Goal: Transaction & Acquisition: Purchase product/service

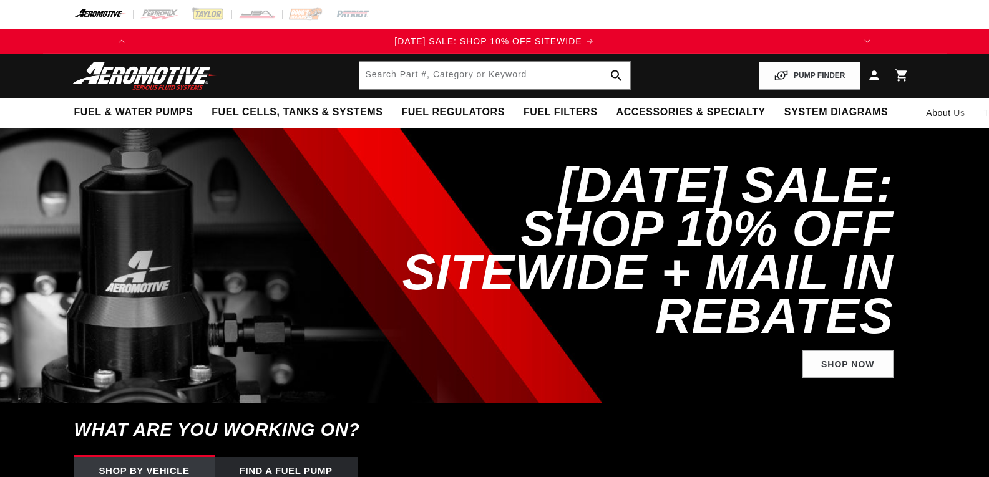
select select "1989"
select select "Ford"
select select "5.0L"
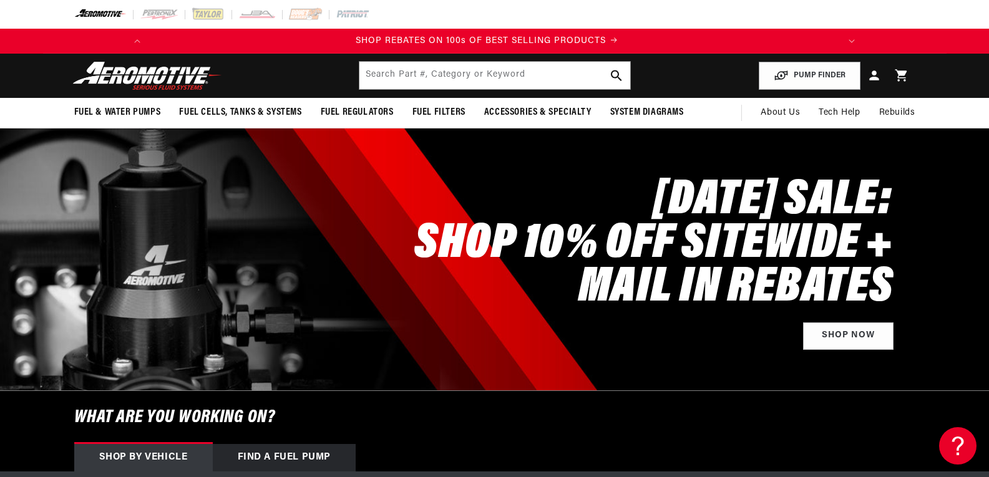
scroll to position [0, 707]
click at [434, 73] on input "text" at bounding box center [494, 75] width 271 height 27
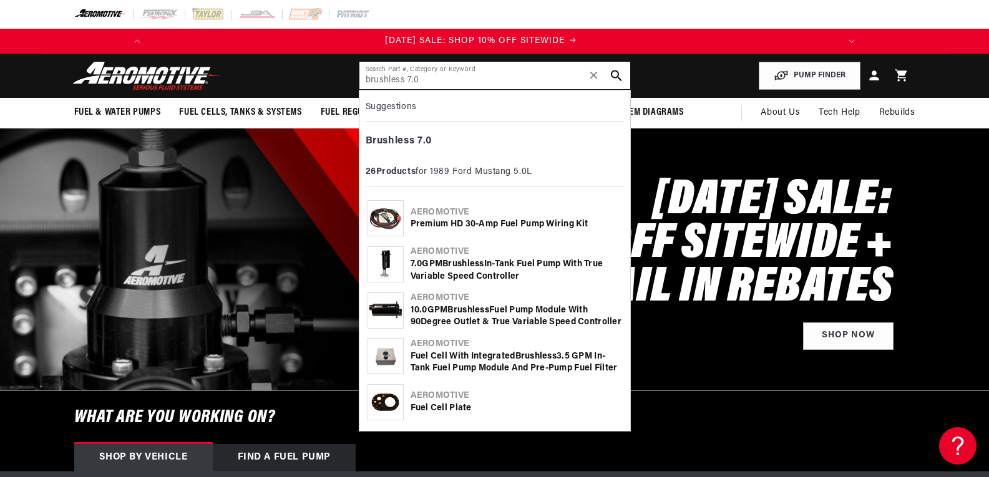
scroll to position [0, 0]
type input "brushless 7.0"
click at [417, 261] on div "7 . 0 GPM Brushless In-Tank Fuel Pump with True Variable Speed Controller" at bounding box center [515, 270] width 211 height 24
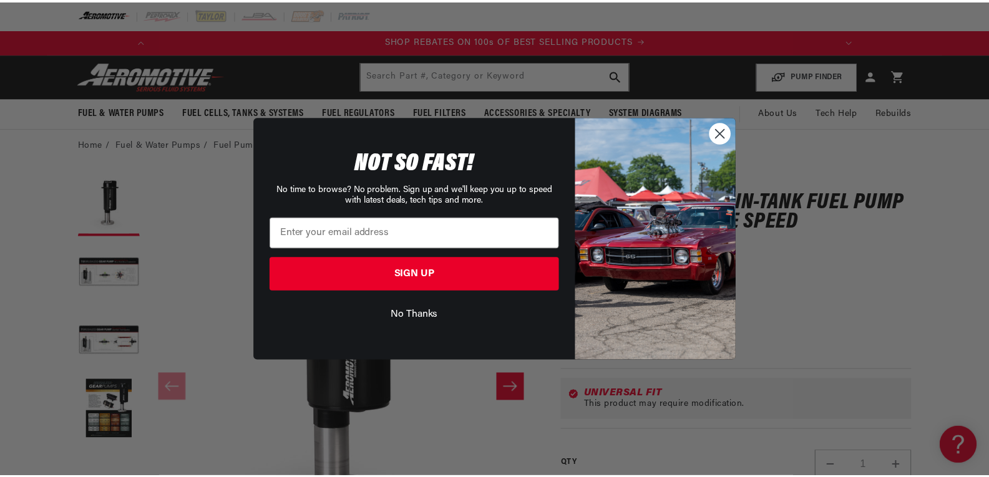
scroll to position [0, 707]
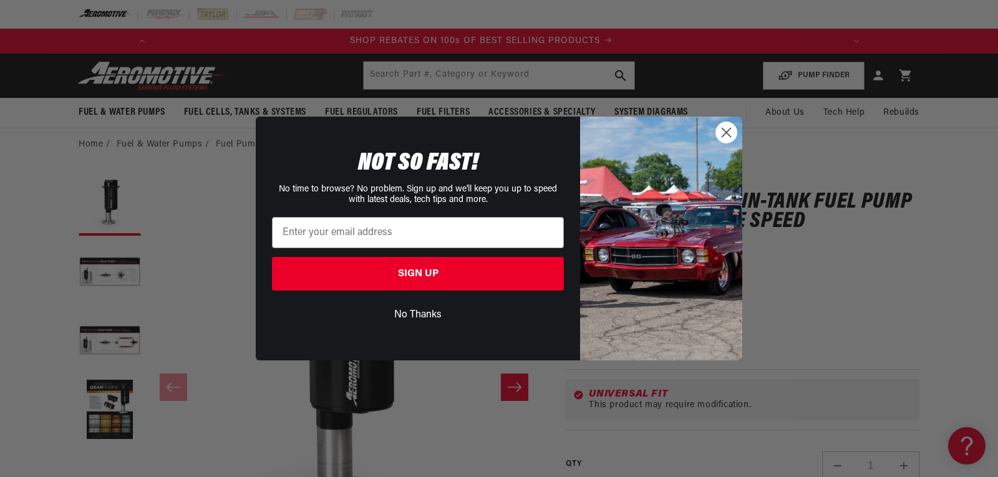
click at [725, 127] on circle "Close dialog" at bounding box center [726, 132] width 21 height 21
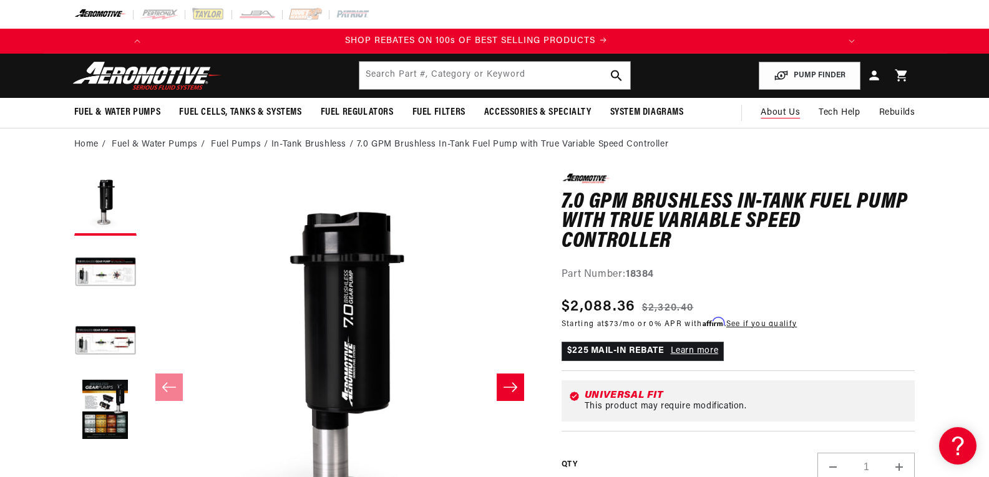
click at [777, 113] on span "About Us" at bounding box center [779, 112] width 39 height 9
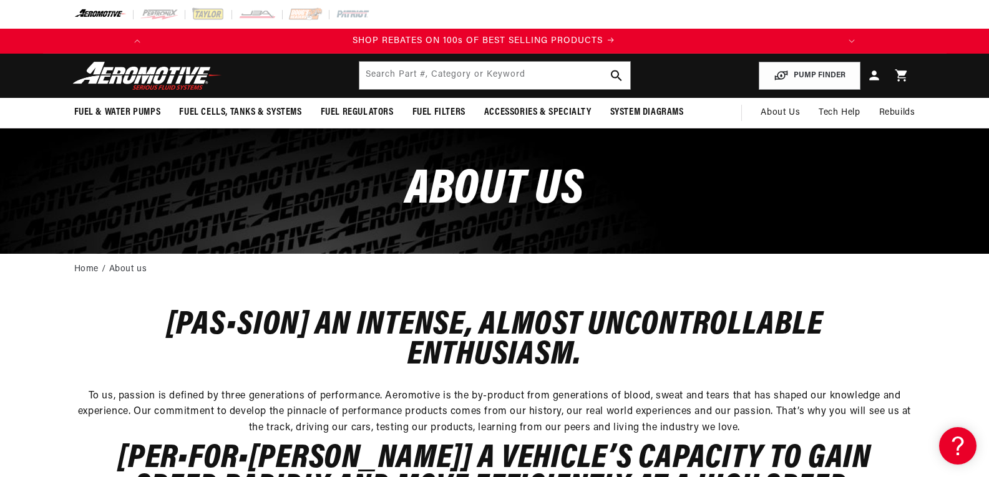
scroll to position [0, 707]
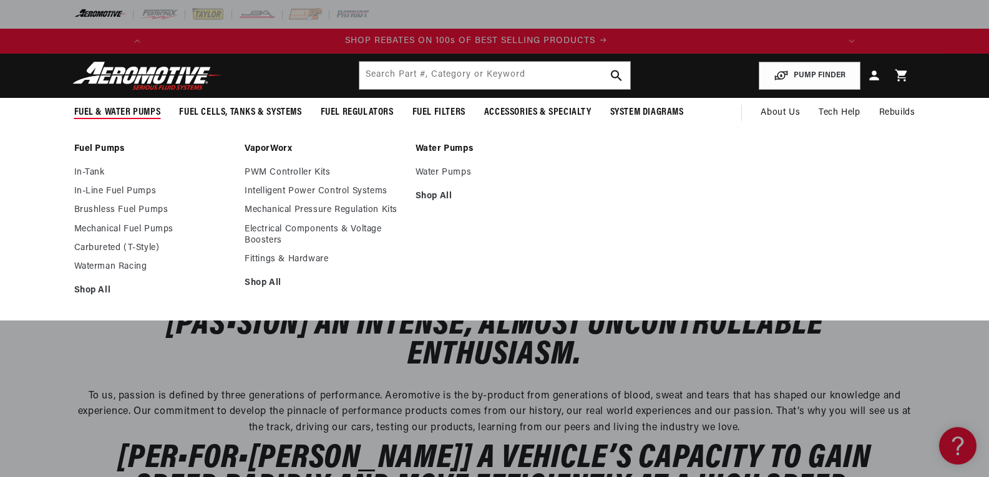
click at [129, 108] on span "Fuel & Water Pumps" at bounding box center [117, 112] width 87 height 13
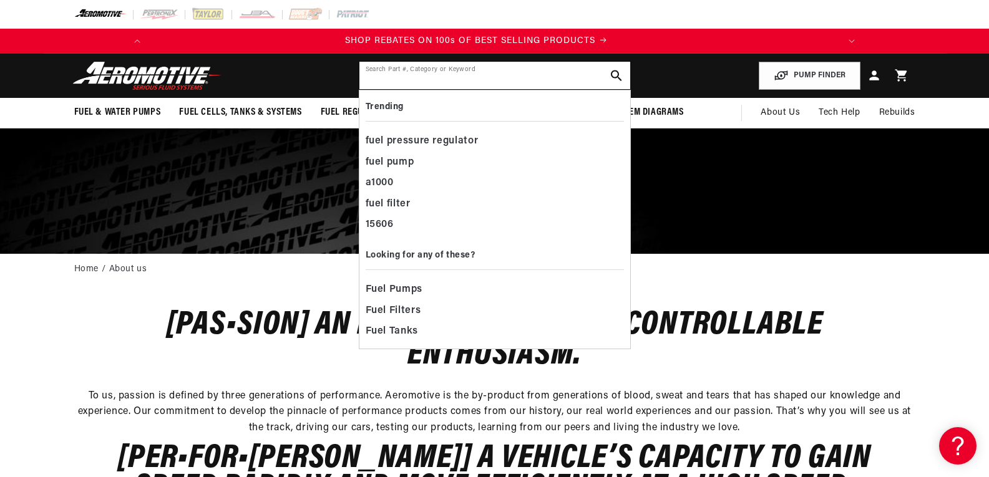
click at [422, 70] on input "text" at bounding box center [494, 75] width 271 height 27
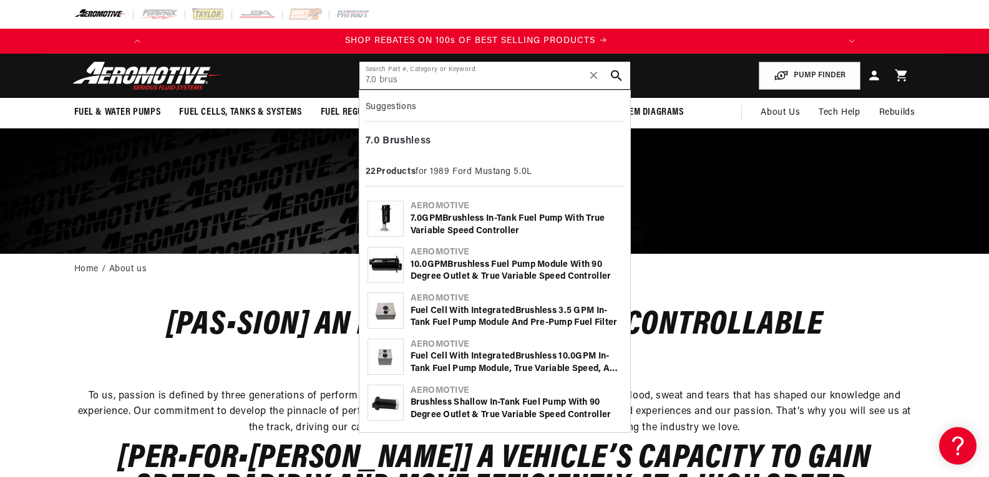
type input "7.0 brus"
click at [456, 225] on div "7 . 0 GPM Brus hless In-Tank Fuel Pump with True Variable Speed Controller" at bounding box center [515, 225] width 211 height 24
